Goal: Find specific page/section: Find specific page/section

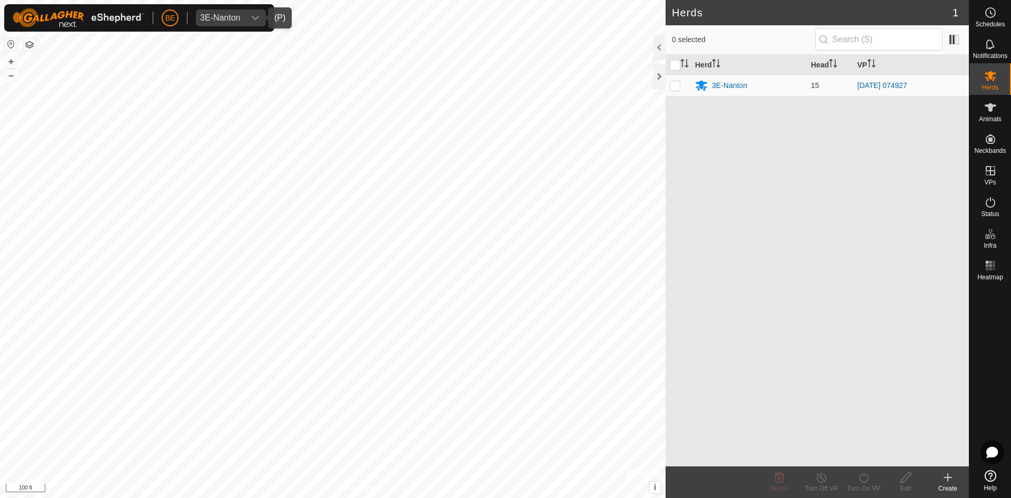
click at [258, 17] on icon "dropdown trigger" at bounding box center [255, 18] width 7 height 4
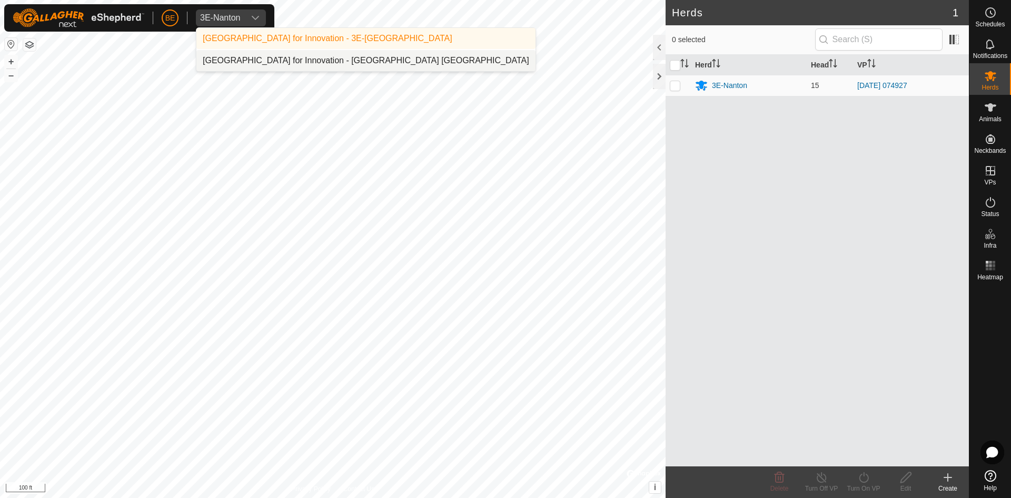
click at [258, 55] on li "[GEOGRAPHIC_DATA] for Innovation - [GEOGRAPHIC_DATA] [GEOGRAPHIC_DATA]" at bounding box center [365, 60] width 339 height 21
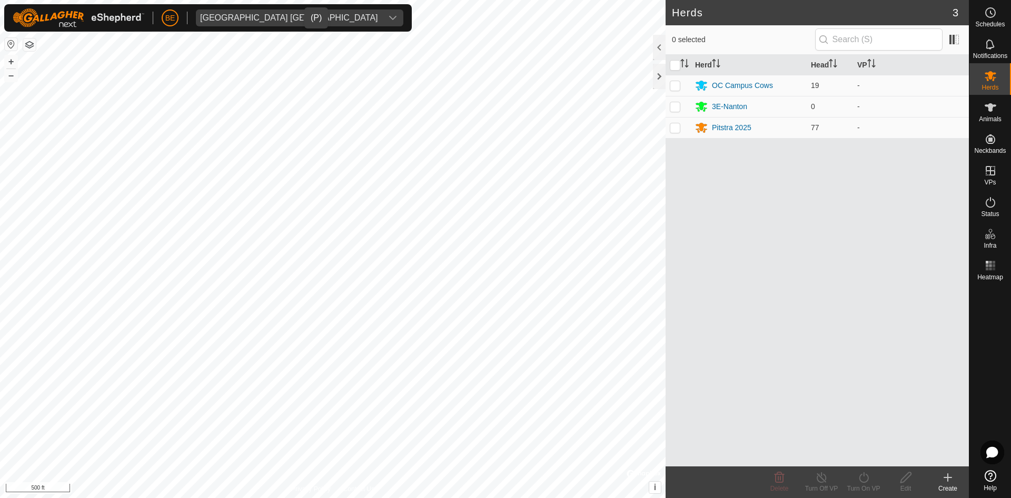
click at [363, 497] on html "BE Olds College [GEOGRAPHIC_DATA] Schedules Notifications Herds Animals Neckban…" at bounding box center [505, 249] width 1011 height 498
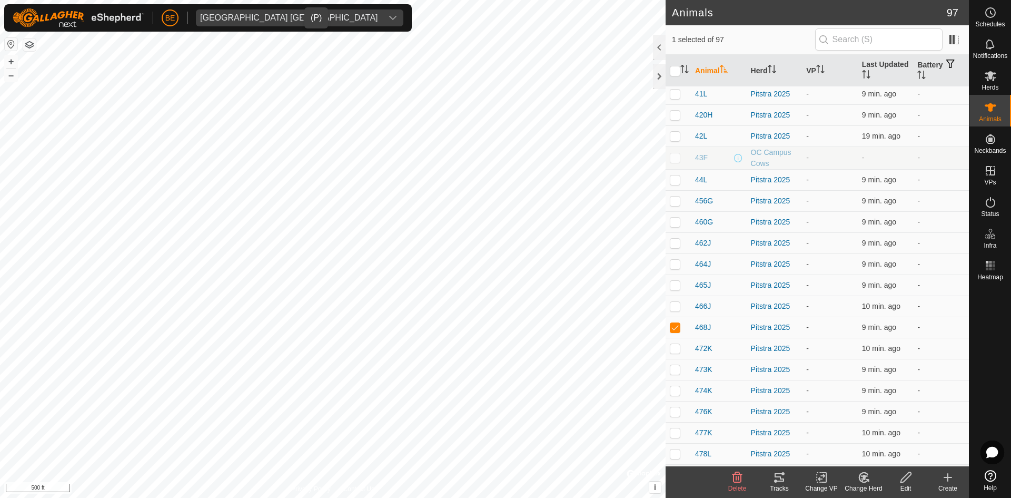
scroll to position [843, 0]
